Goal: Information Seeking & Learning: Learn about a topic

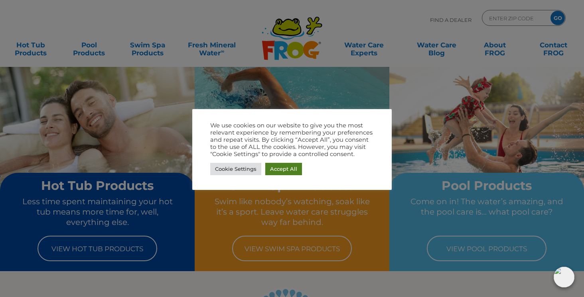
click at [291, 167] on link "Accept All" at bounding box center [283, 169] width 37 height 12
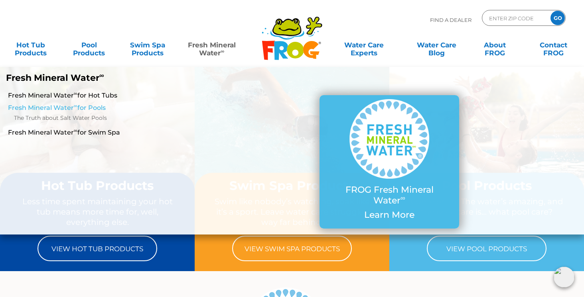
click at [46, 109] on link "Fresh Mineral Water ∞ for Pools" at bounding box center [101, 108] width 187 height 9
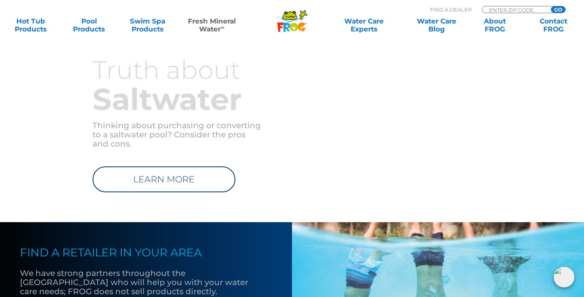
scroll to position [832, 0]
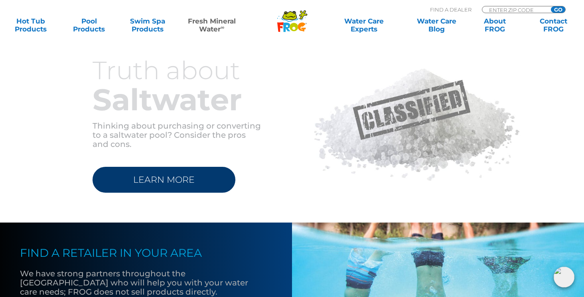
click at [136, 177] on link "LEARN MORE" at bounding box center [163, 180] width 143 height 26
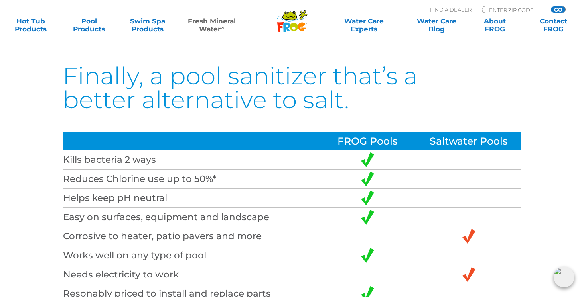
scroll to position [2092, 0]
